Goal: Transaction & Acquisition: Purchase product/service

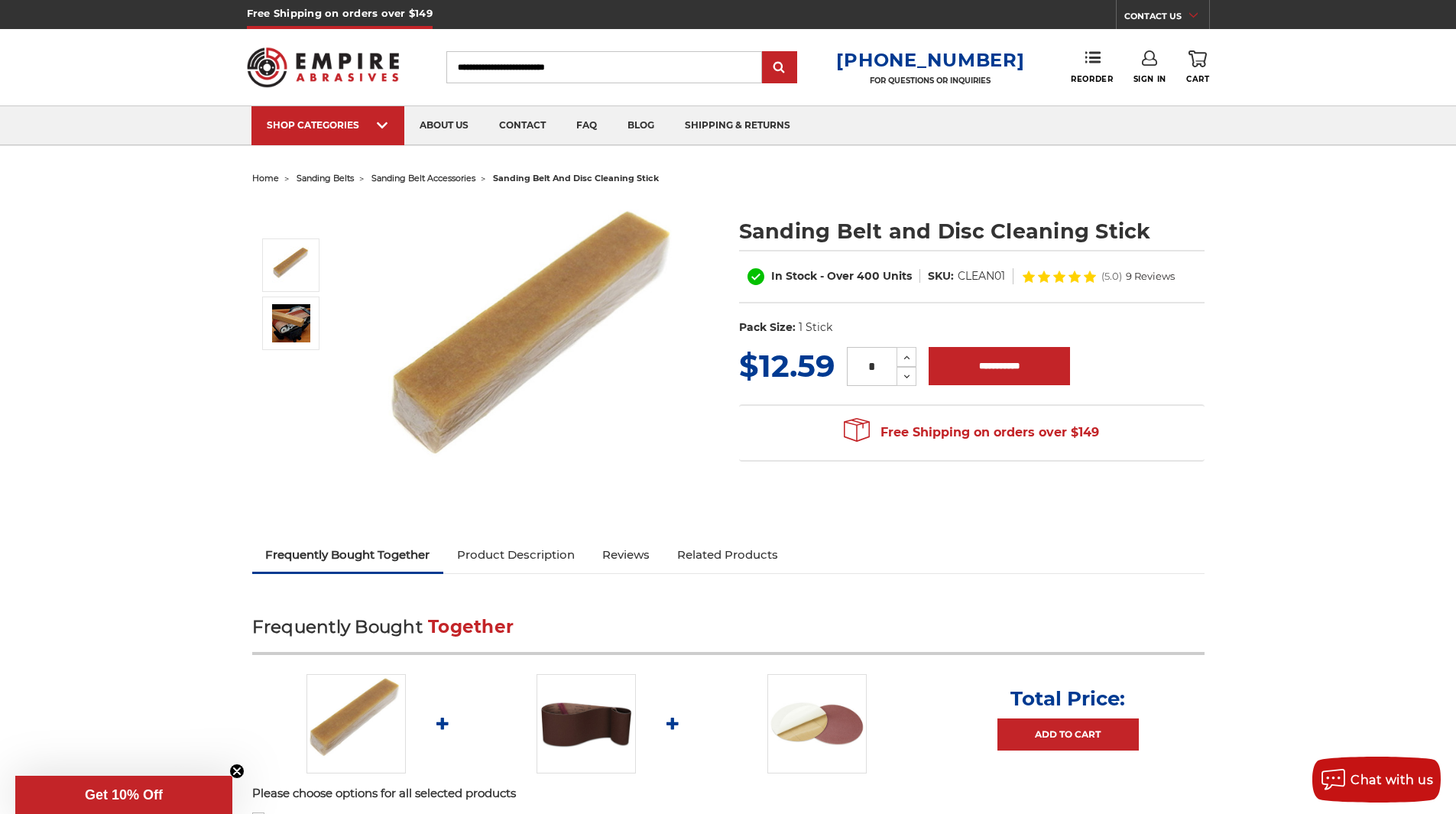
click at [494, 557] on link "Product Description" at bounding box center [516, 554] width 145 height 33
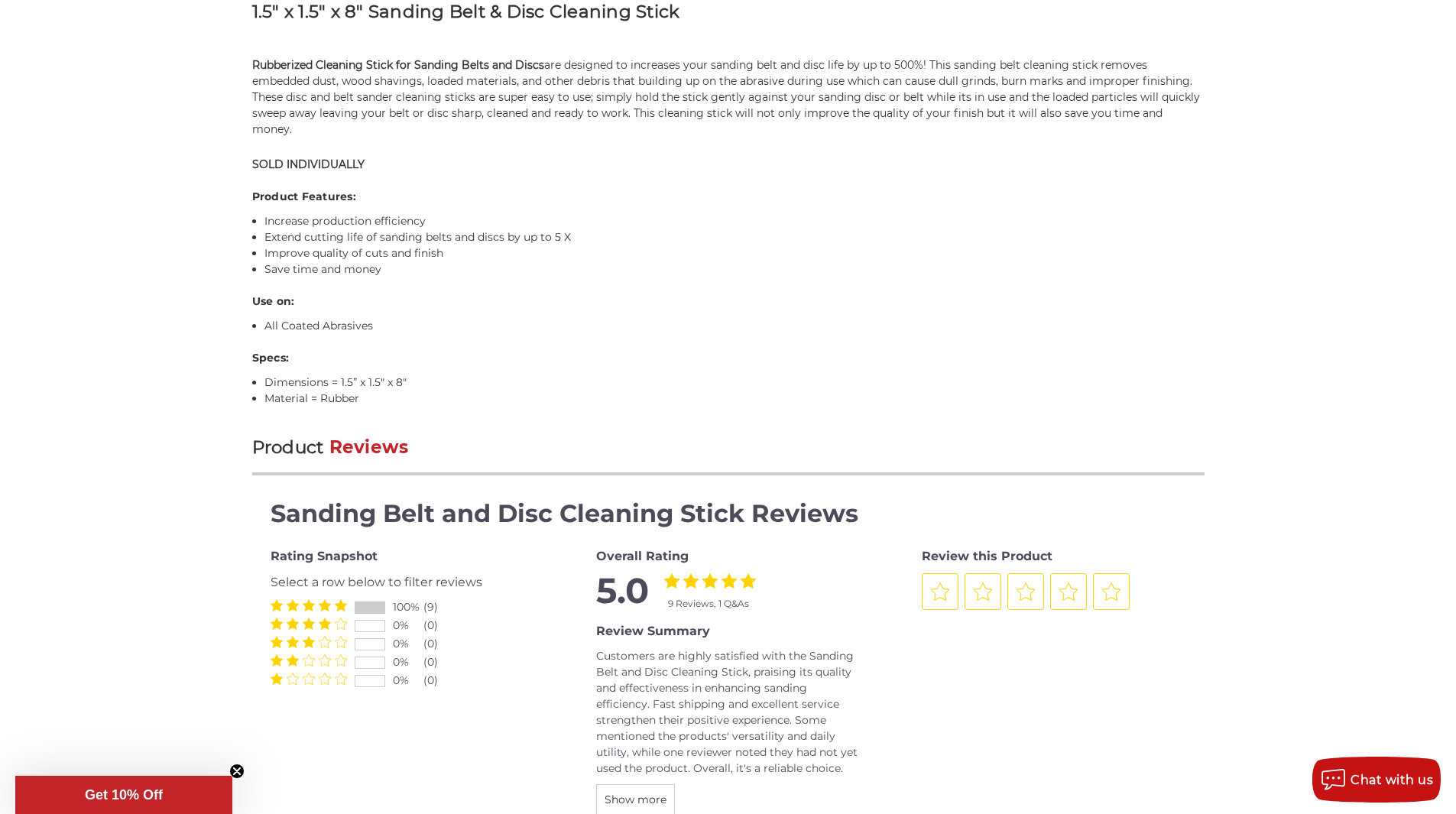
scroll to position [830, 0]
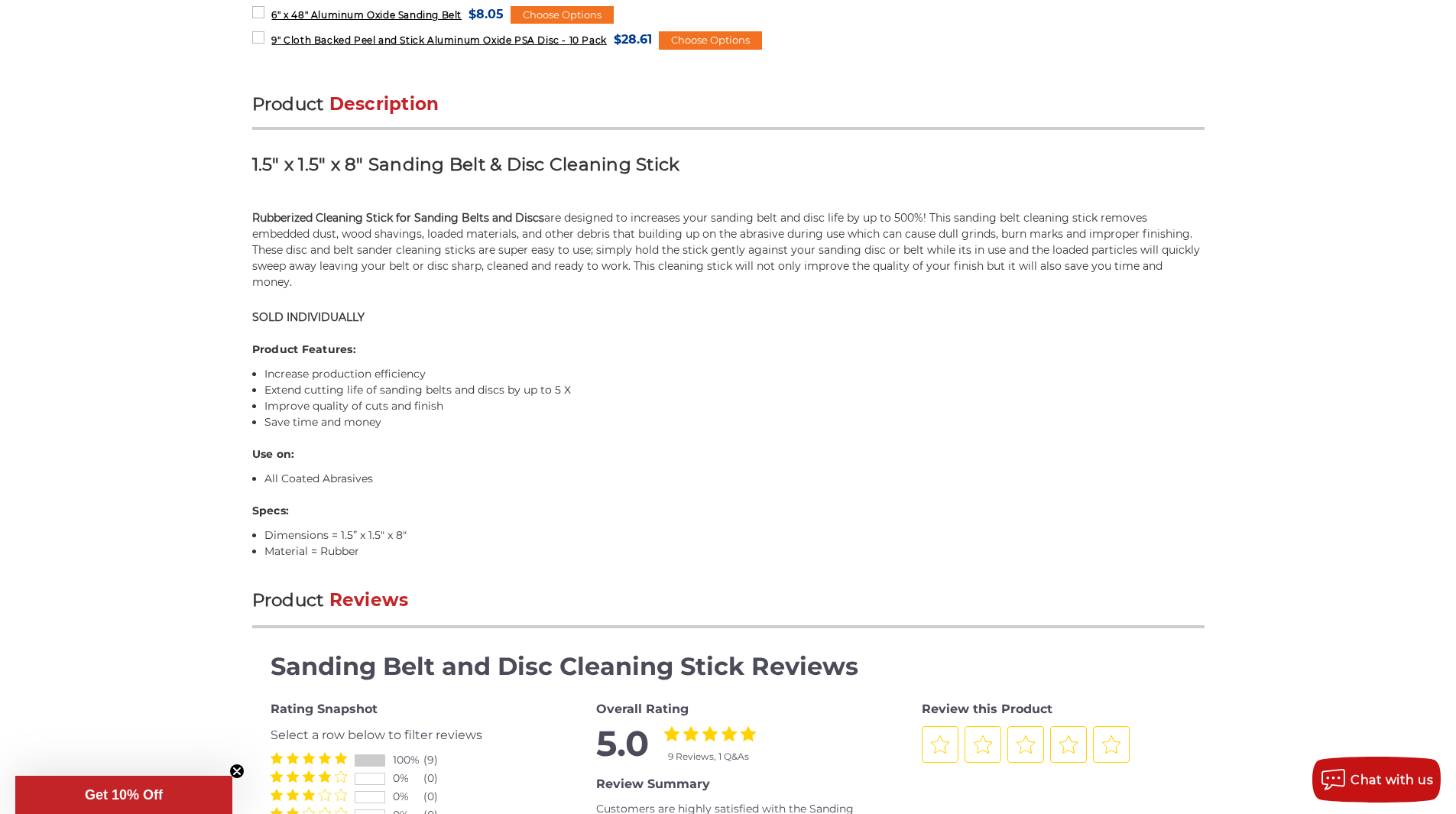
drag, startPoint x: 281, startPoint y: 233, endPoint x: 547, endPoint y: 301, distance: 274.6
click at [547, 301] on div "Product Description 1.5" x 1.5" x 8" Sanding Belt & Disc Cleaning Stick Rubberi…" at bounding box center [728, 326] width 952 height 467
click at [647, 311] on div "Product Description 1.5" x 1.5" x 8" Sanding Belt & Disc Cleaning Stick Rubberi…" at bounding box center [728, 326] width 952 height 467
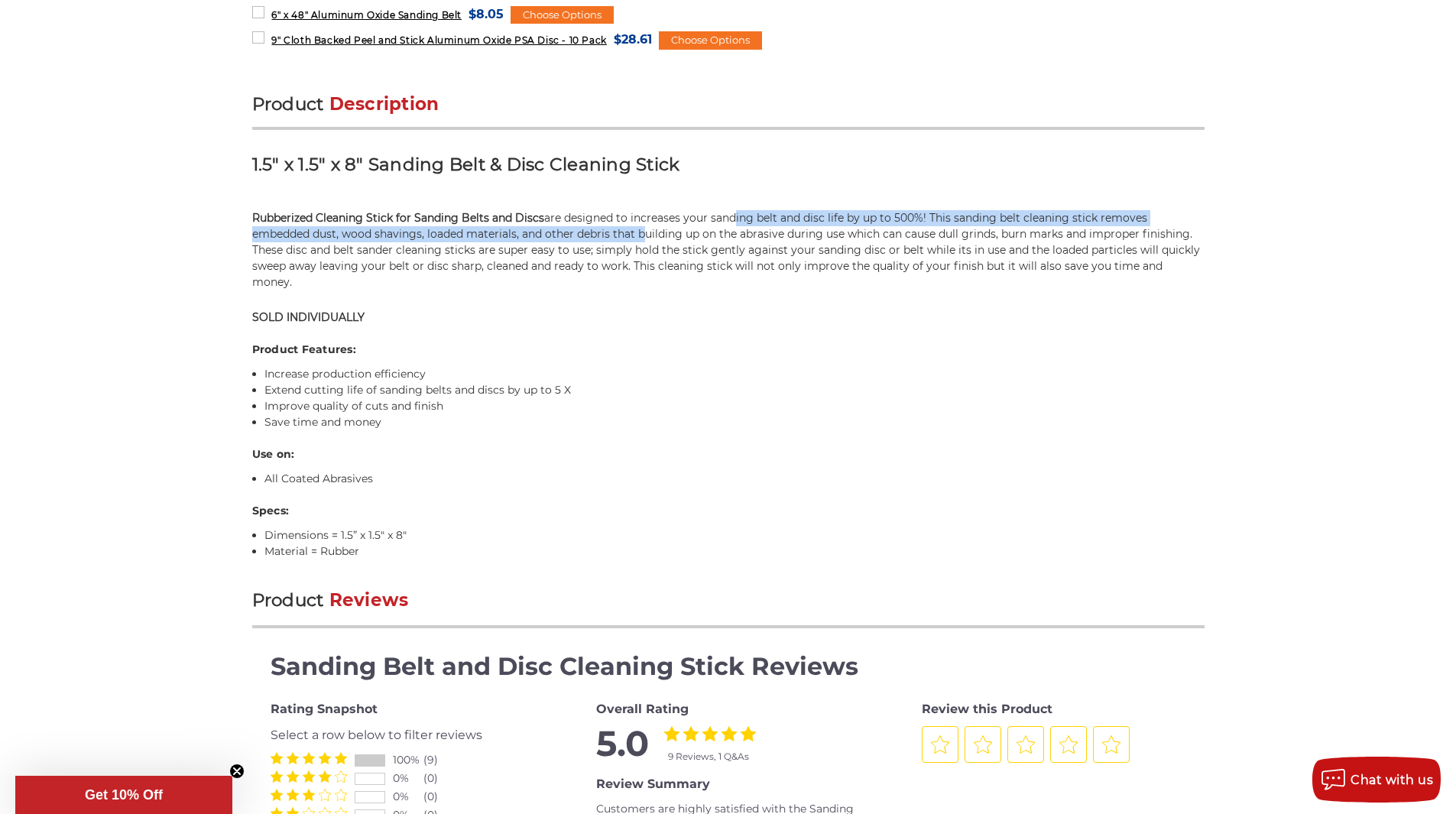
drag, startPoint x: 736, startPoint y: 215, endPoint x: 649, endPoint y: 233, distance: 88.8
click at [649, 233] on p "Rubberized Cleaning Stick for Sanding Belts and Discs are designed to increases…" at bounding box center [728, 250] width 952 height 81
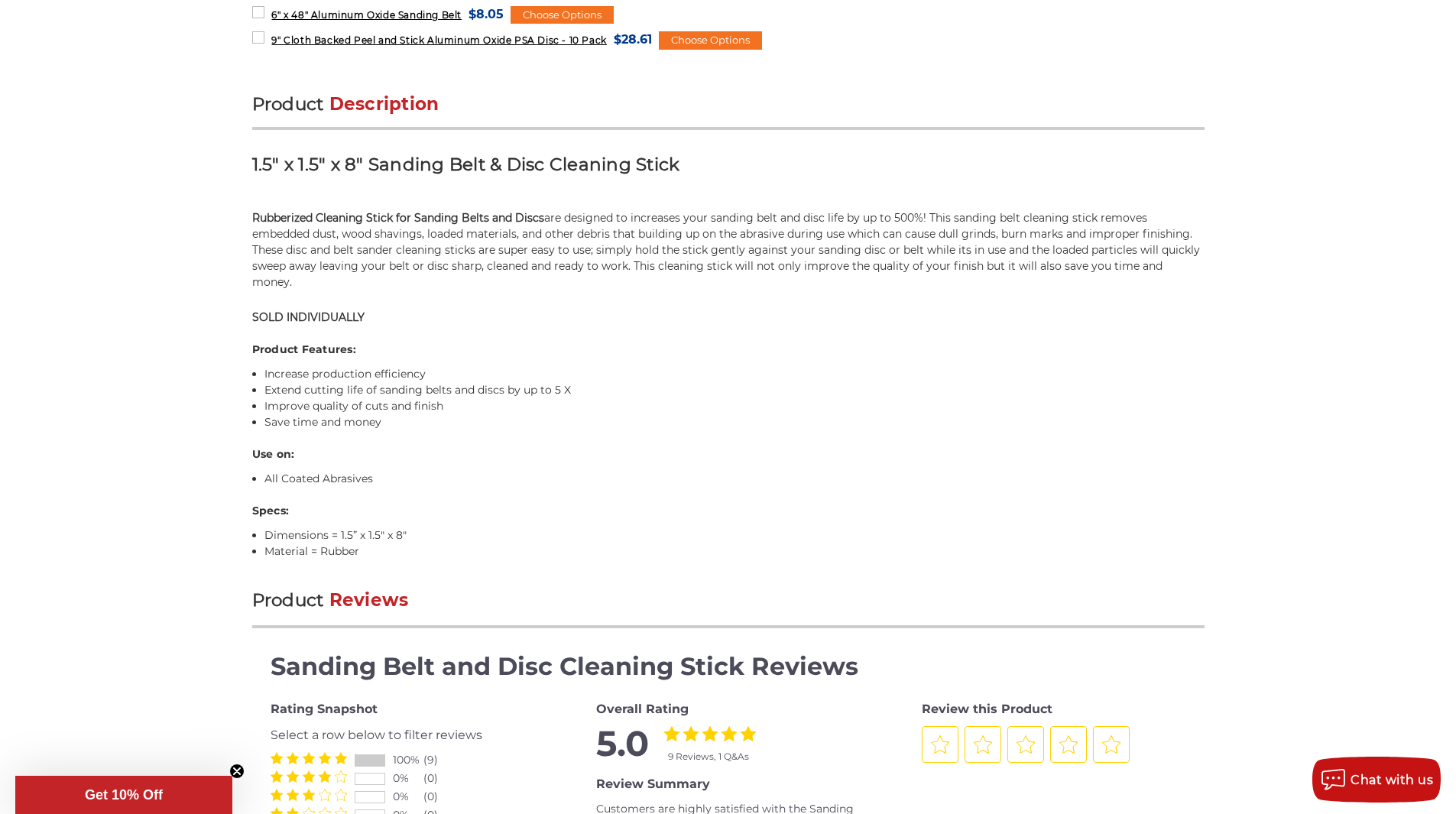
click at [609, 277] on div "Product Description 1.5" x 1.5" x 8" Sanding Belt & Disc Cleaning Stick Rubberi…" at bounding box center [728, 326] width 952 height 467
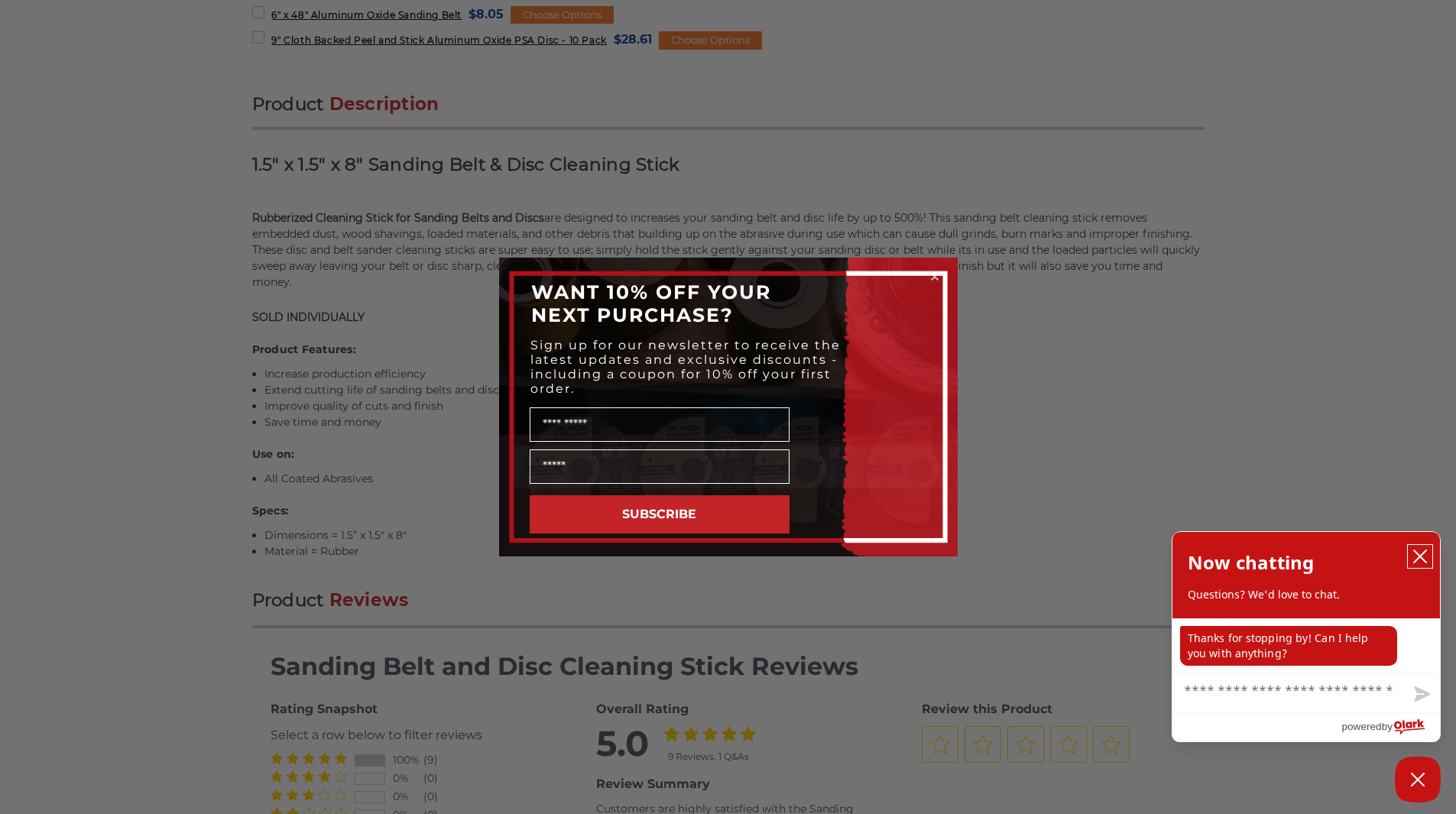
drag, startPoint x: 1426, startPoint y: 554, endPoint x: 1411, endPoint y: 554, distance: 15.0
click at [1426, 554] on icon "close chatbox" at bounding box center [1420, 557] width 15 height 15
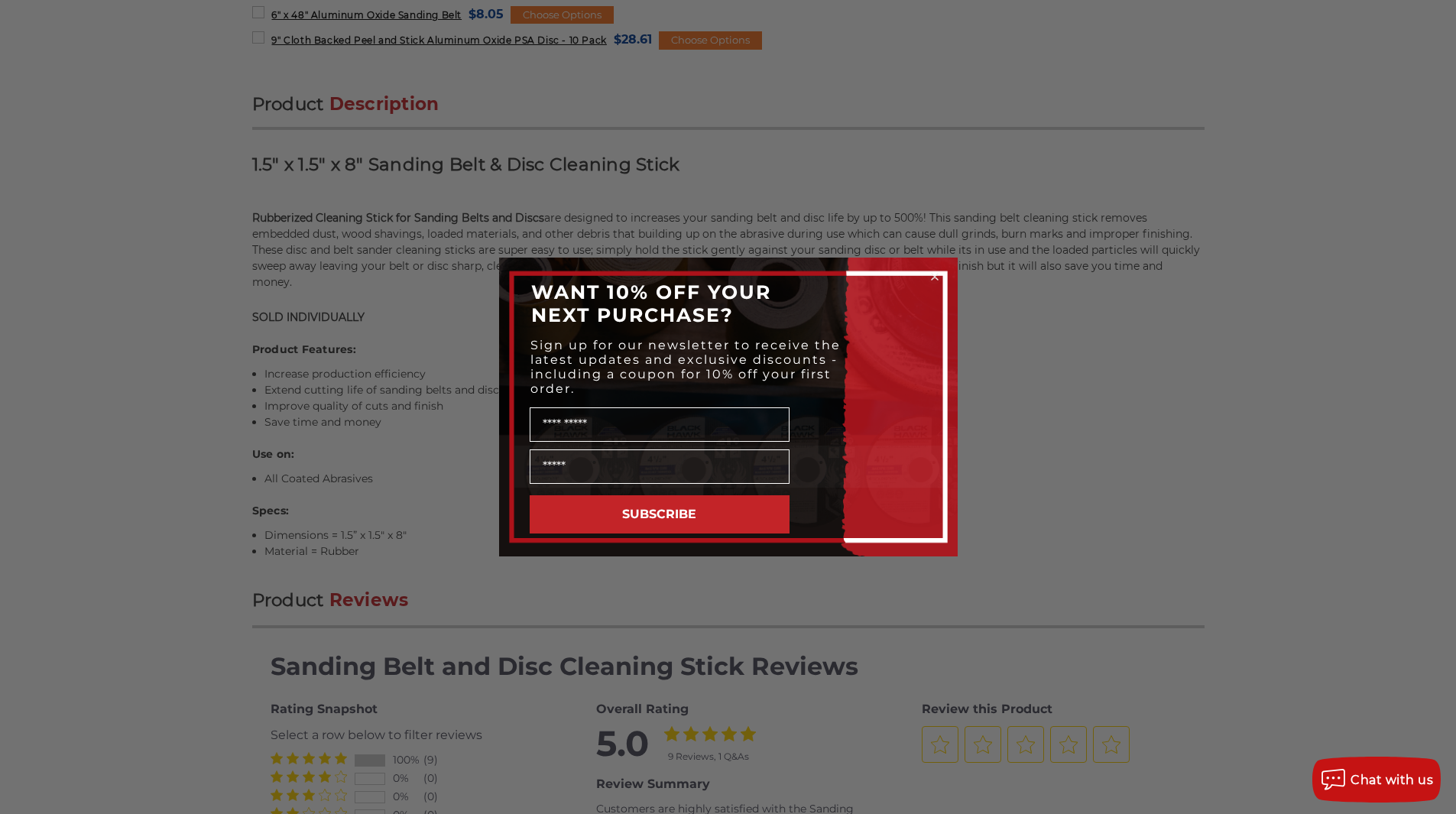
click at [1118, 383] on div "Close dialog WANT 10% OFF YOUR NEXT PURCHASE? Sign up for our newsletter to rec…" at bounding box center [728, 407] width 1456 height 814
click at [933, 269] on circle "Close dialog" at bounding box center [934, 276] width 15 height 15
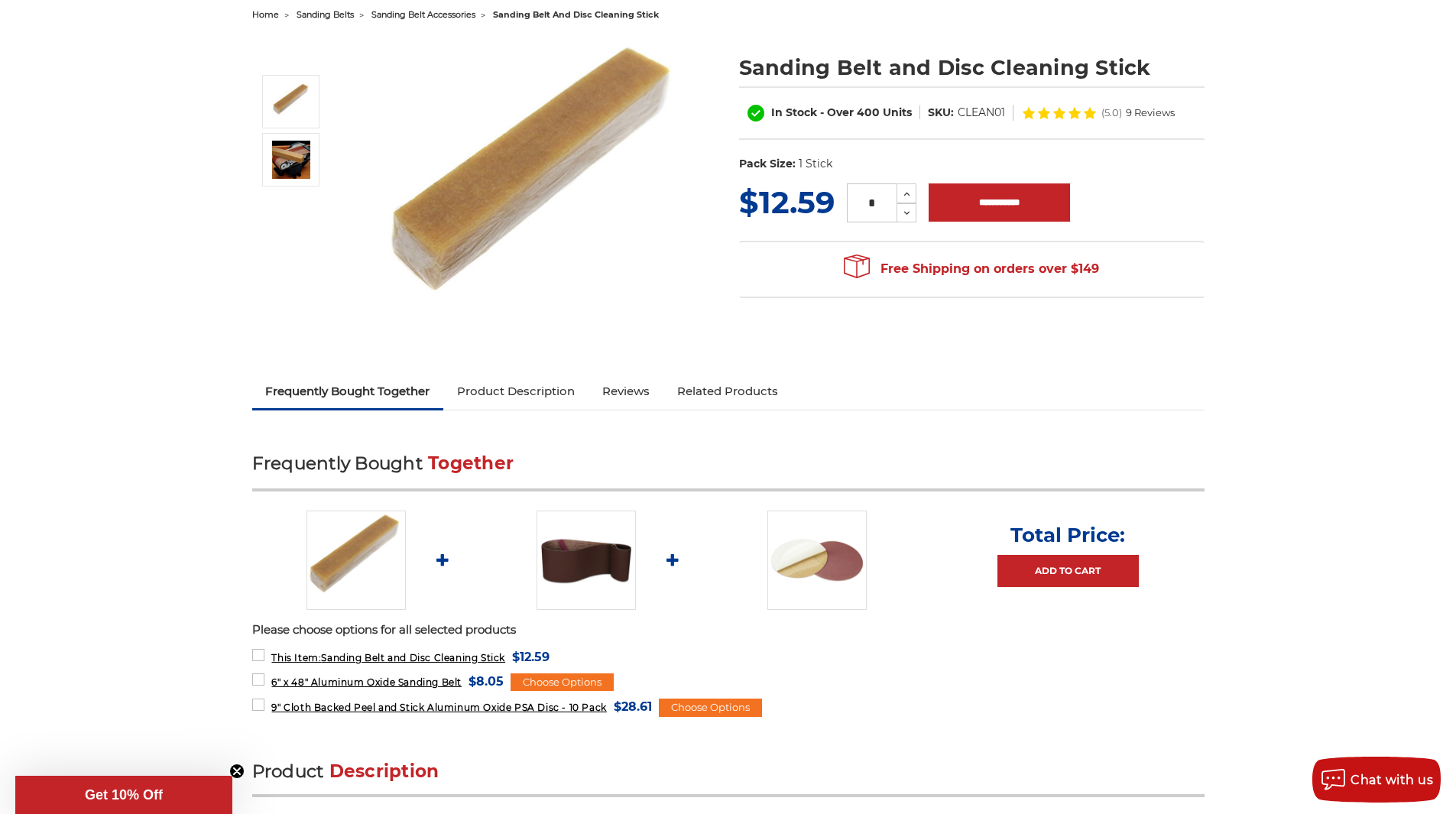
scroll to position [0, 0]
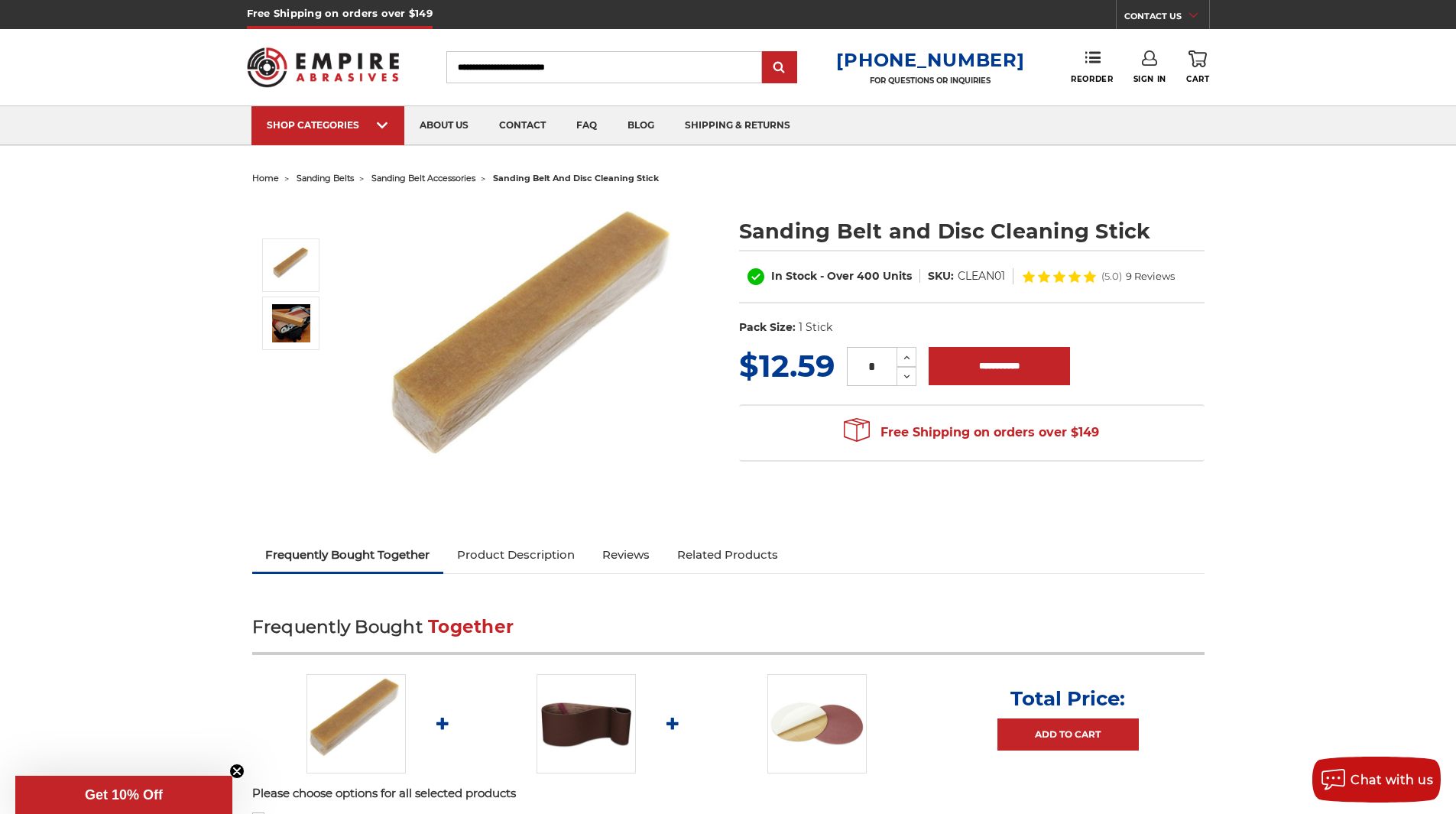
drag, startPoint x: 498, startPoint y: 612, endPoint x: 377, endPoint y: 370, distance: 270.6
click at [294, 264] on img at bounding box center [291, 265] width 39 height 39
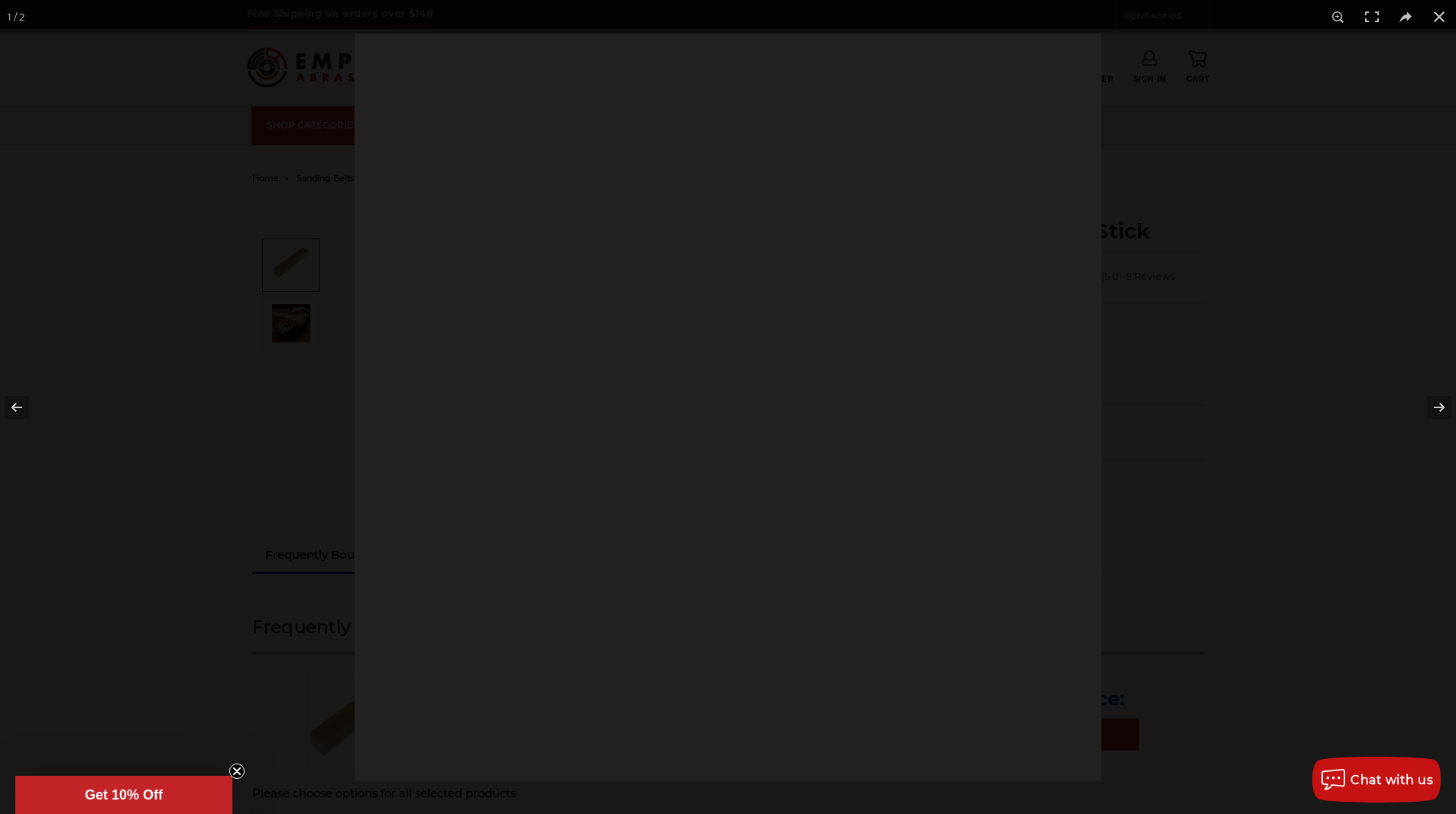
click at [291, 333] on div at bounding box center [728, 407] width 1456 height 814
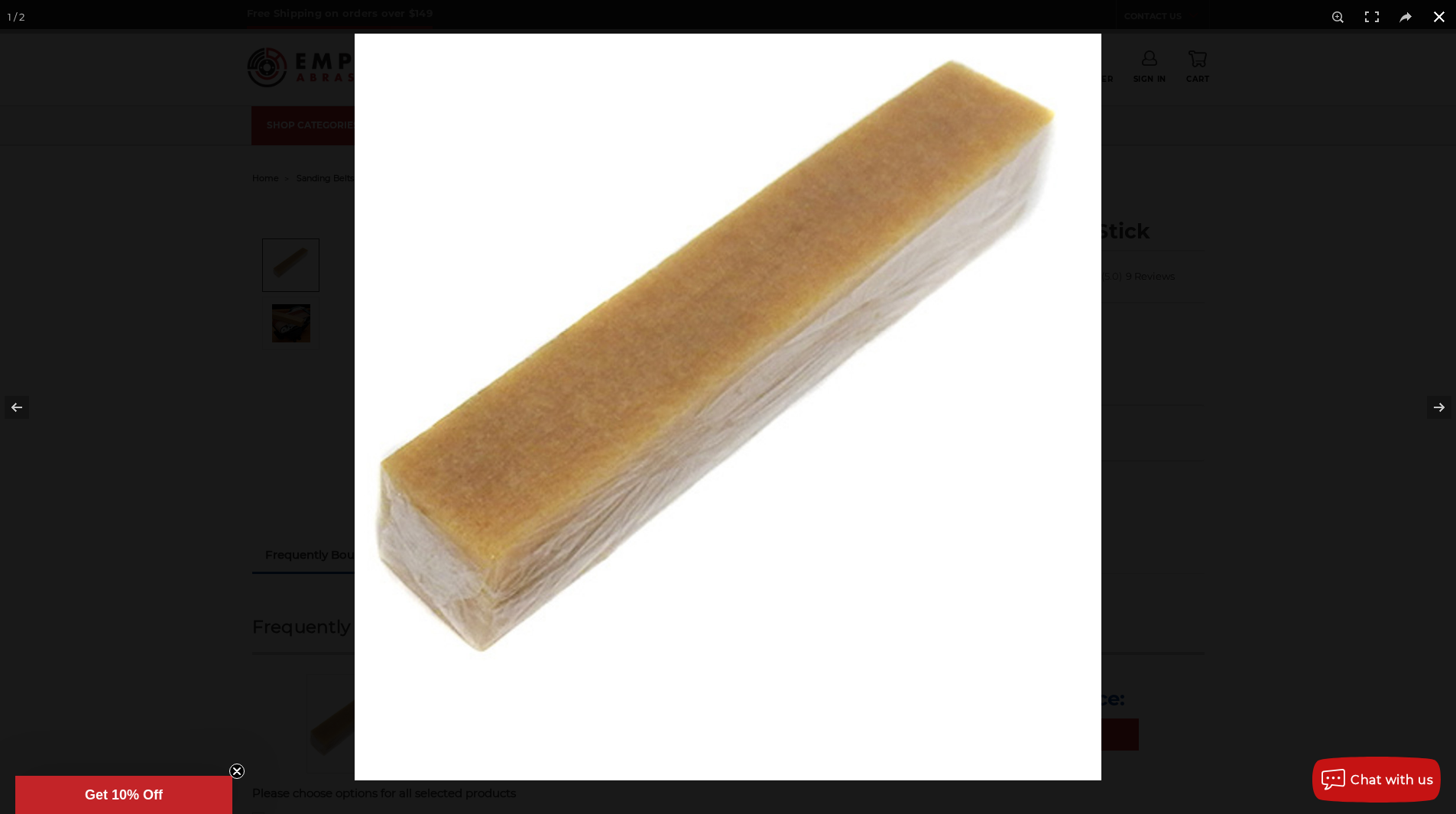
click at [1440, 18] on button at bounding box center [1439, 16] width 33 height 33
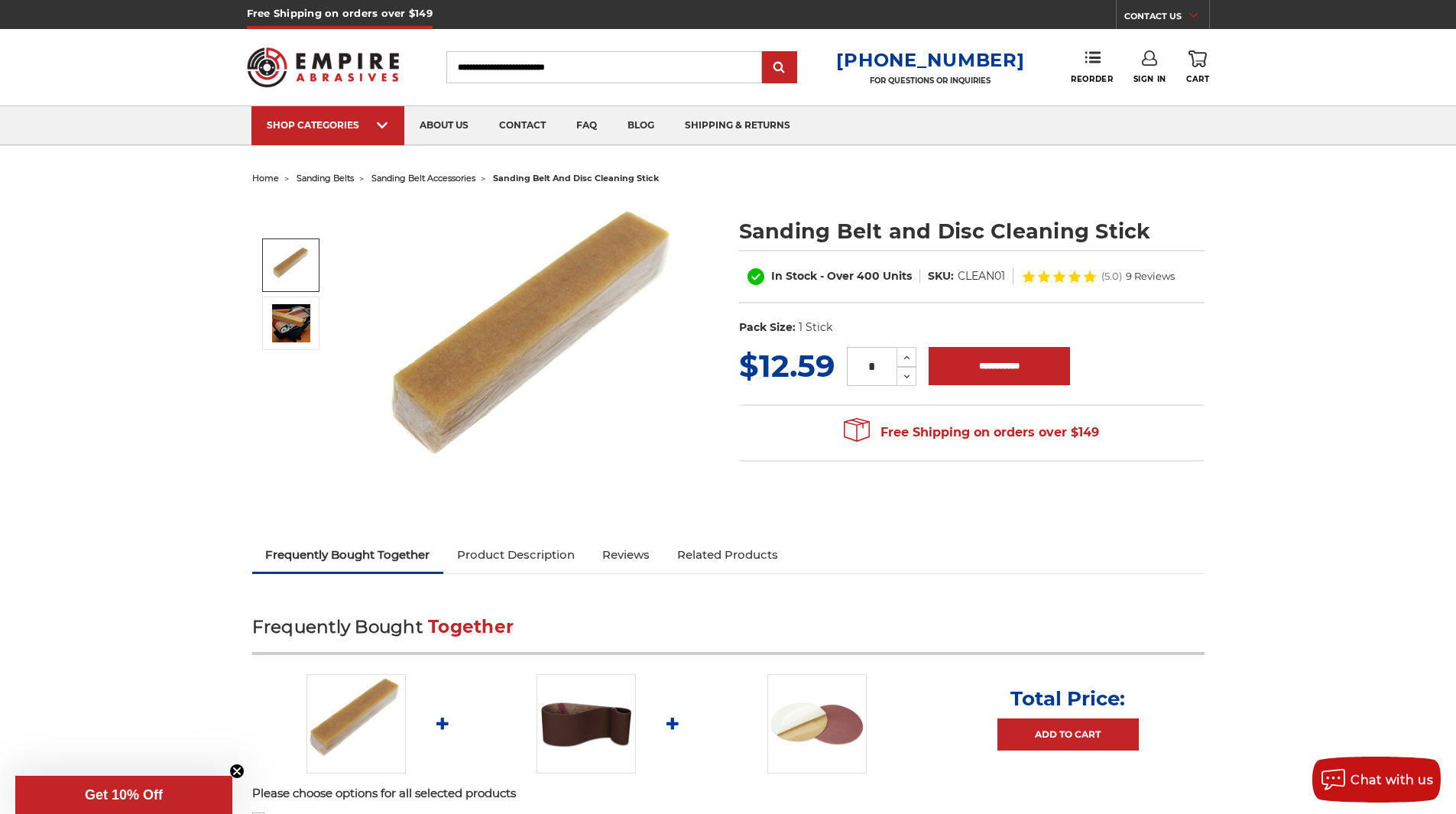
drag, startPoint x: 177, startPoint y: 546, endPoint x: 164, endPoint y: 243, distance: 303.3
